Goal: Transaction & Acquisition: Subscribe to service/newsletter

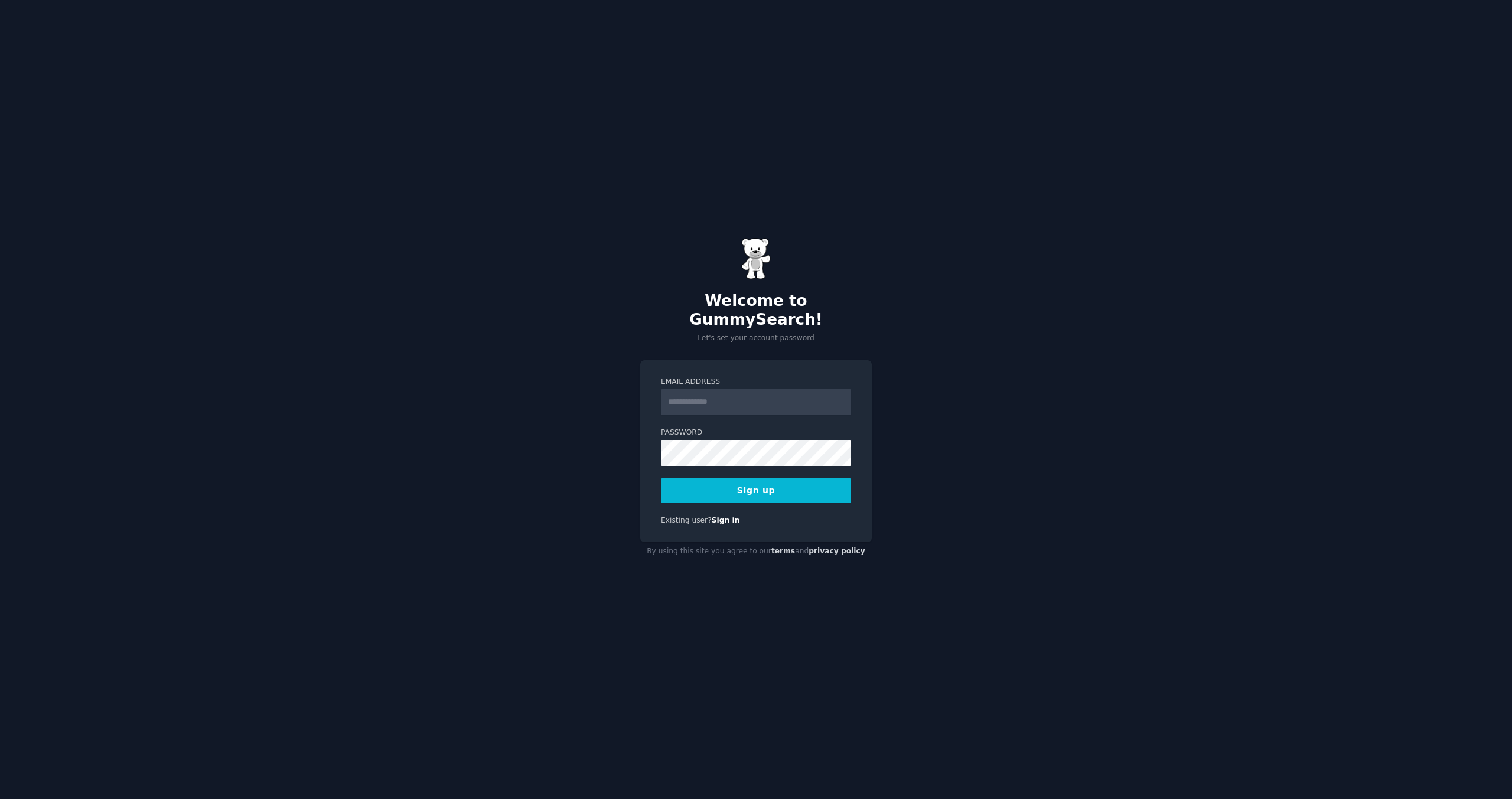
click at [710, 389] on input "Email Address" at bounding box center [756, 402] width 190 height 26
type input "**********"
click at [802, 407] on form "Email Address Password 8 or more characters Alphanumeric characters No common p…" at bounding box center [756, 439] width 190 height 126
click at [802, 402] on input "Email Address" at bounding box center [756, 402] width 190 height 26
type input "**********"
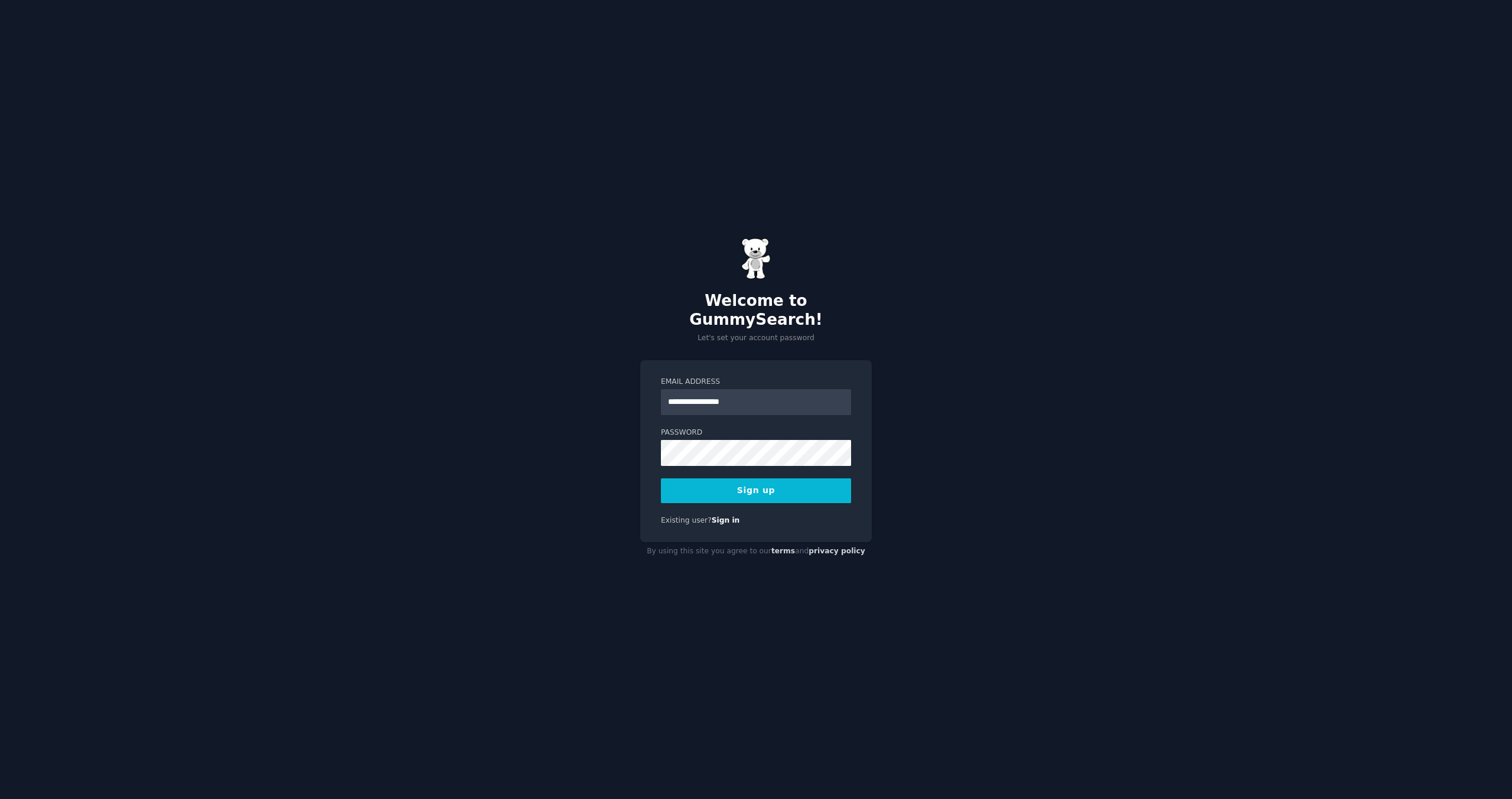
click at [739, 478] on button "Sign up" at bounding box center [756, 491] width 190 height 25
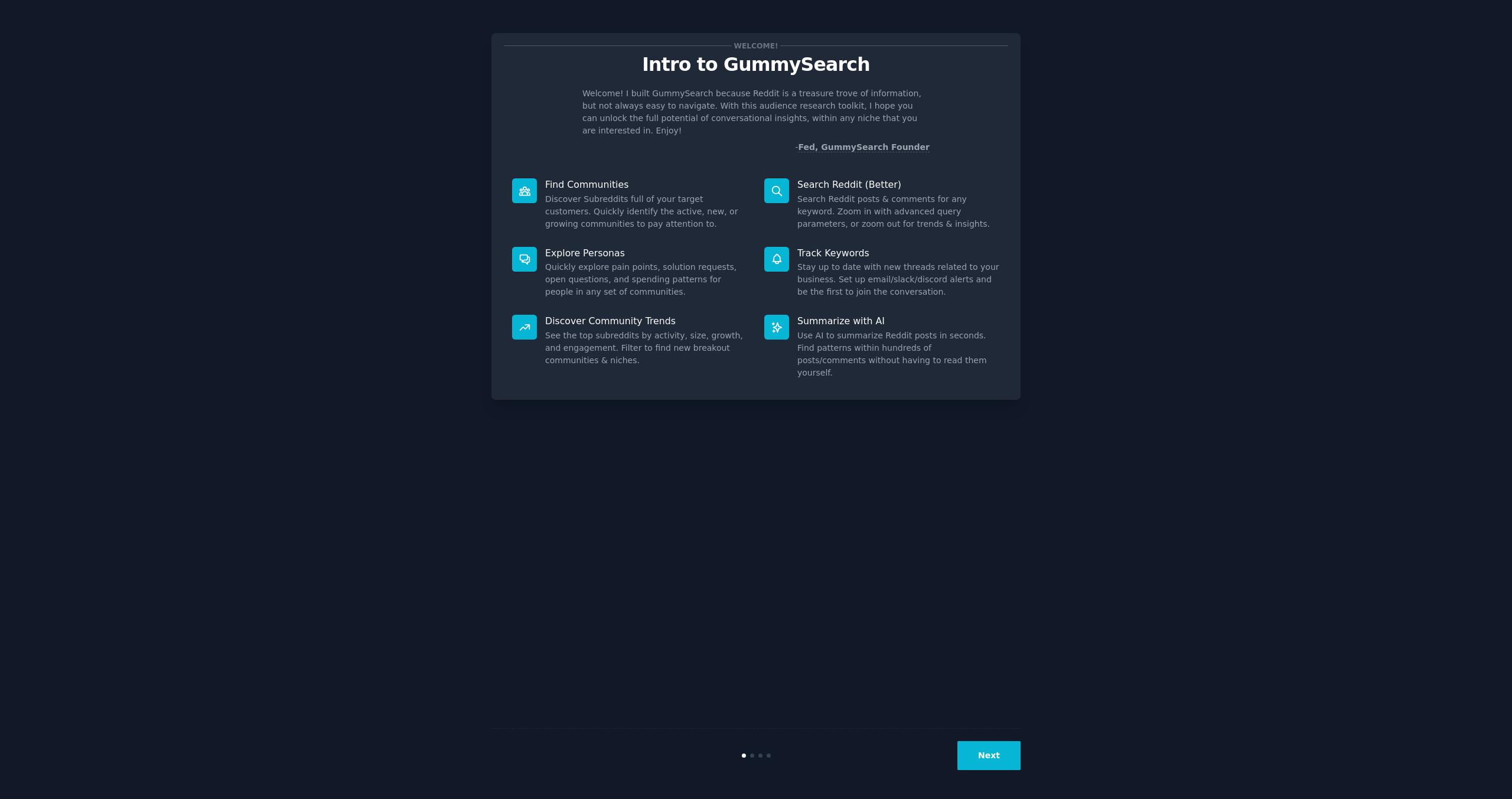
click at [994, 748] on button "Next" at bounding box center [988, 755] width 63 height 29
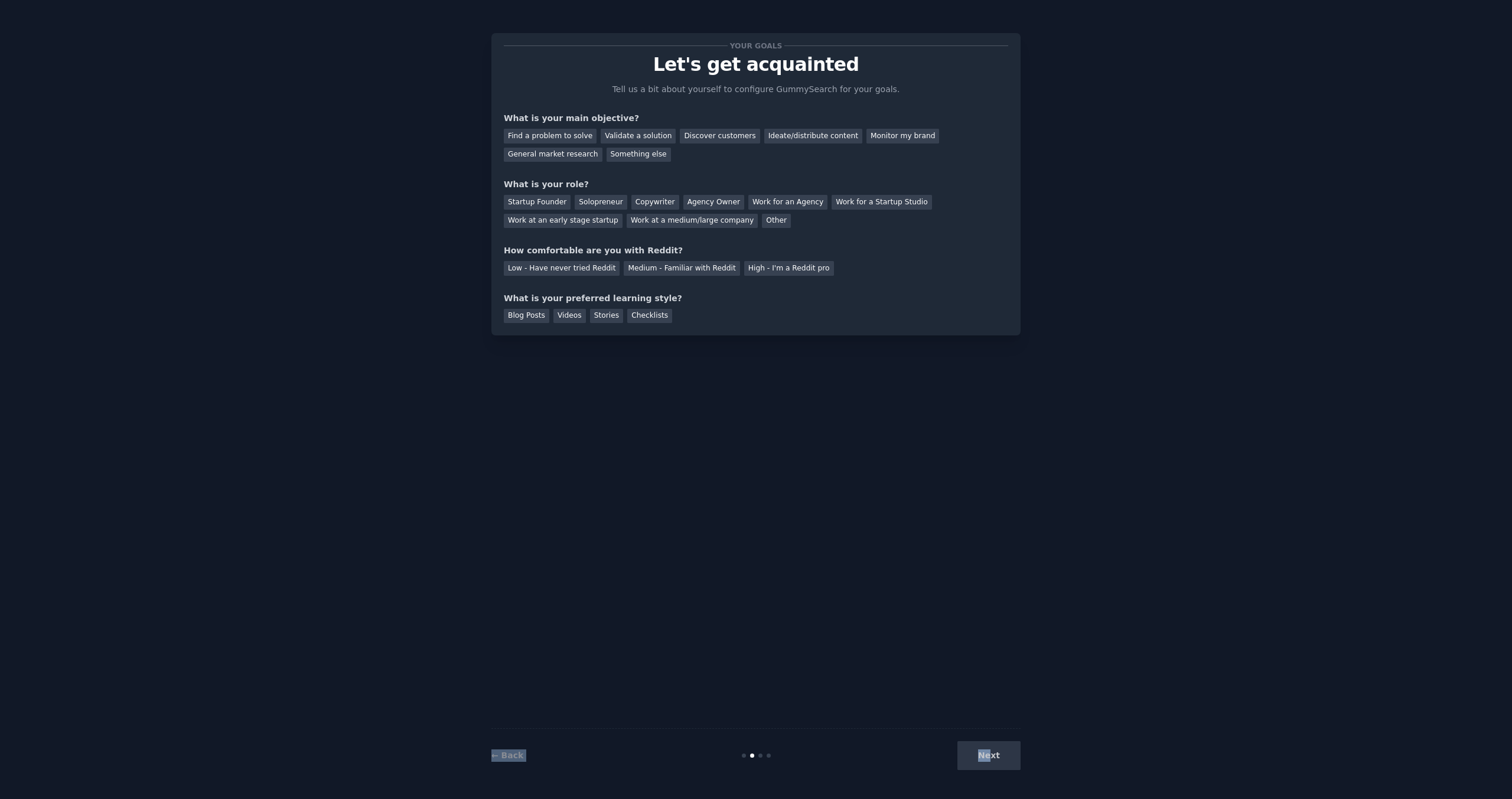
drag, startPoint x: 994, startPoint y: 752, endPoint x: 728, endPoint y: 419, distance: 426.2
click at [728, 419] on div "Your goals Let's get acquainted Tell us a bit about yourself to configure Gummy…" at bounding box center [756, 399] width 529 height 766
click at [711, 135] on div "Discover customers" at bounding box center [719, 136] width 80 height 15
click at [545, 152] on div "General market research" at bounding box center [553, 155] width 99 height 15
click at [628, 137] on div "Validate a solution" at bounding box center [638, 136] width 75 height 15
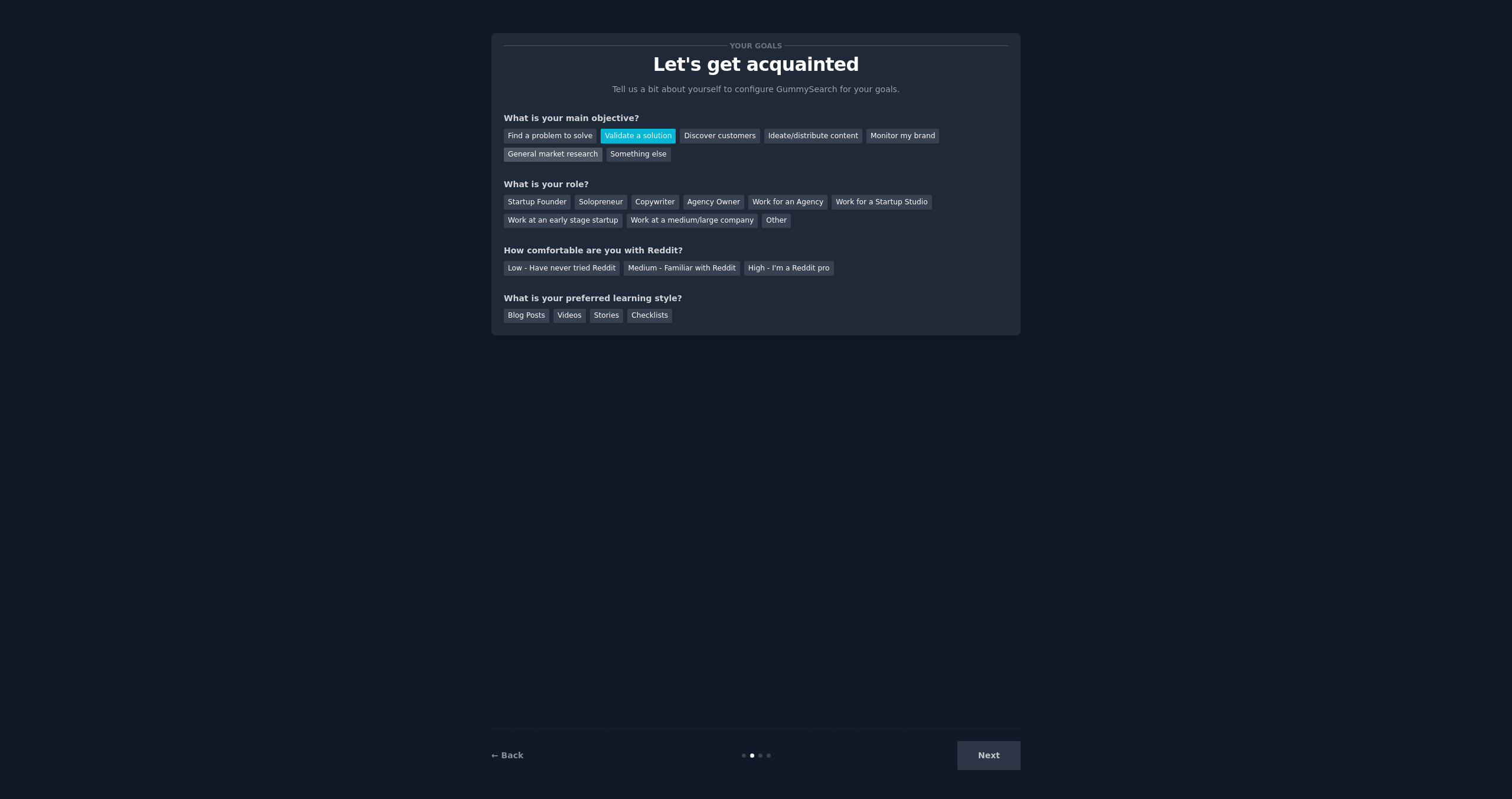
click at [585, 157] on div "General market research" at bounding box center [553, 155] width 99 height 15
click at [557, 196] on div "Startup Founder" at bounding box center [537, 202] width 67 height 15
click at [713, 267] on div "Medium - Familiar with Reddit" at bounding box center [682, 268] width 116 height 15
click at [607, 318] on div "Stories" at bounding box center [606, 316] width 33 height 15
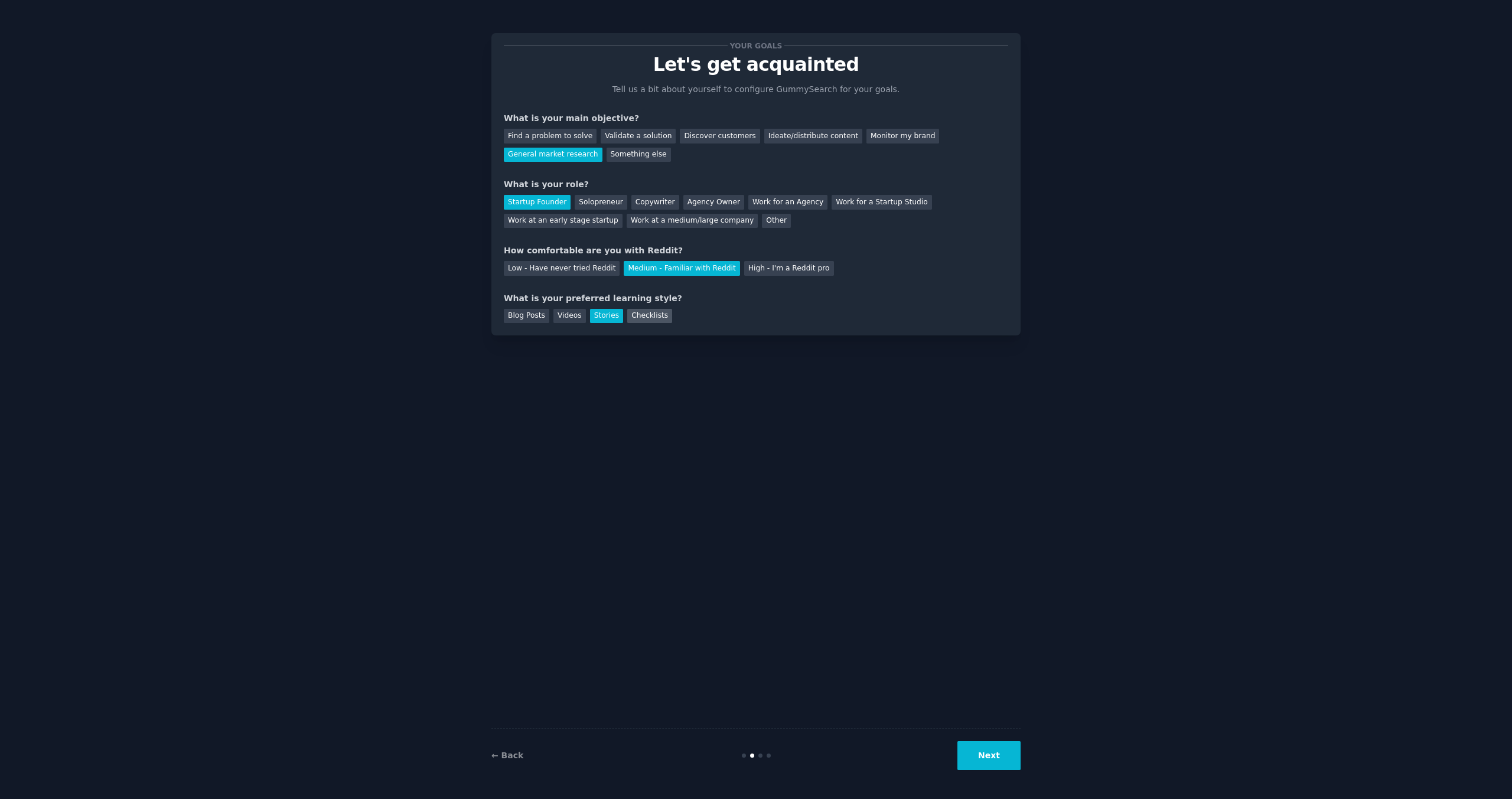
click at [635, 318] on div "Checklists" at bounding box center [650, 316] width 45 height 15
click at [1001, 756] on button "Next" at bounding box center [988, 755] width 63 height 29
click at [981, 732] on div "← Back Next" at bounding box center [756, 755] width 529 height 55
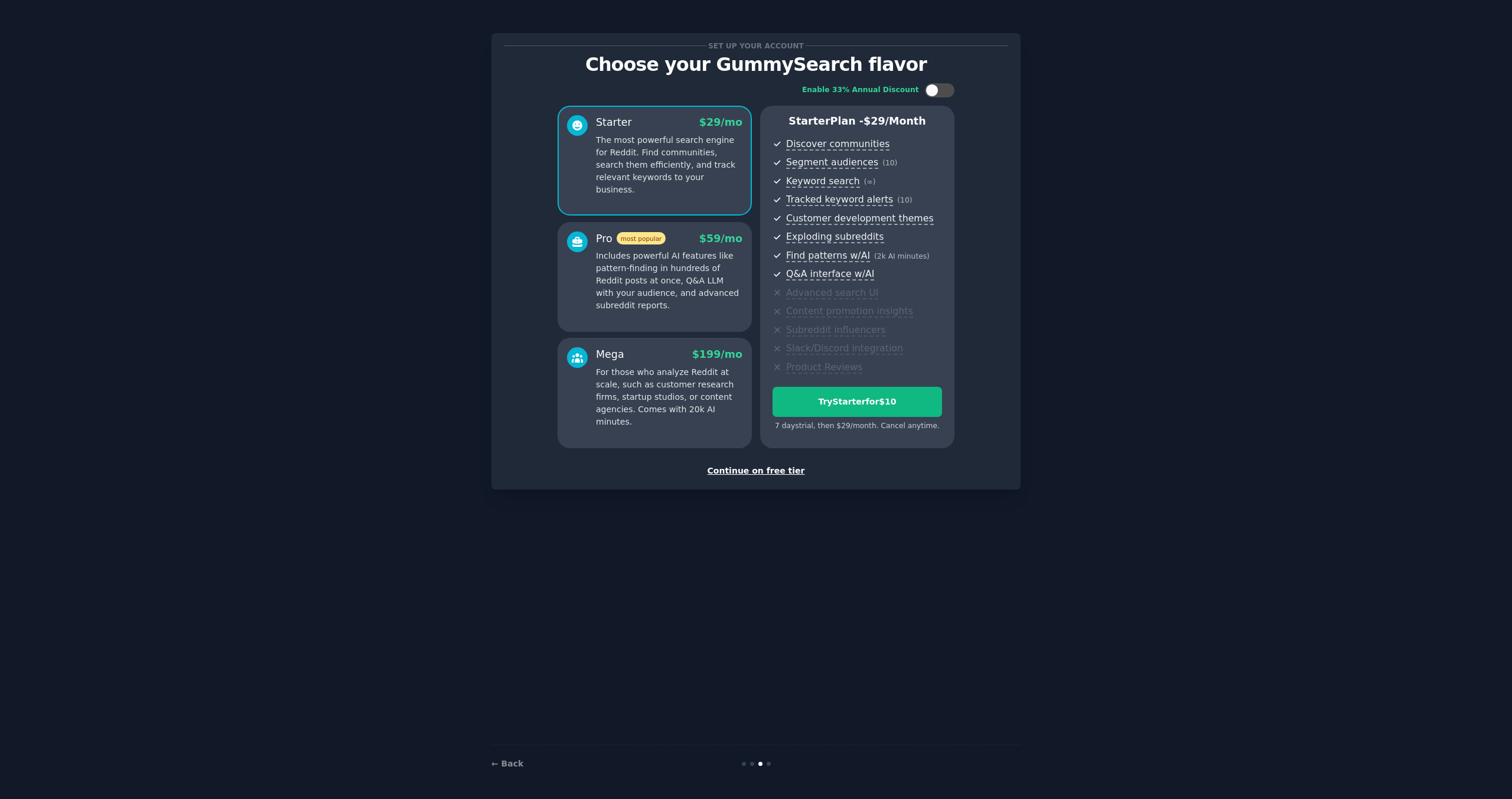
click at [862, 583] on div "Set up your account Choose your GummySearch flavor Enable 33% Annual Discount S…" at bounding box center [756, 399] width 529 height 766
click at [688, 299] on p "Includes powerful AI features like pattern-finding in hundreds of Reddit posts …" at bounding box center [669, 280] width 146 height 62
